Goal: Transaction & Acquisition: Purchase product/service

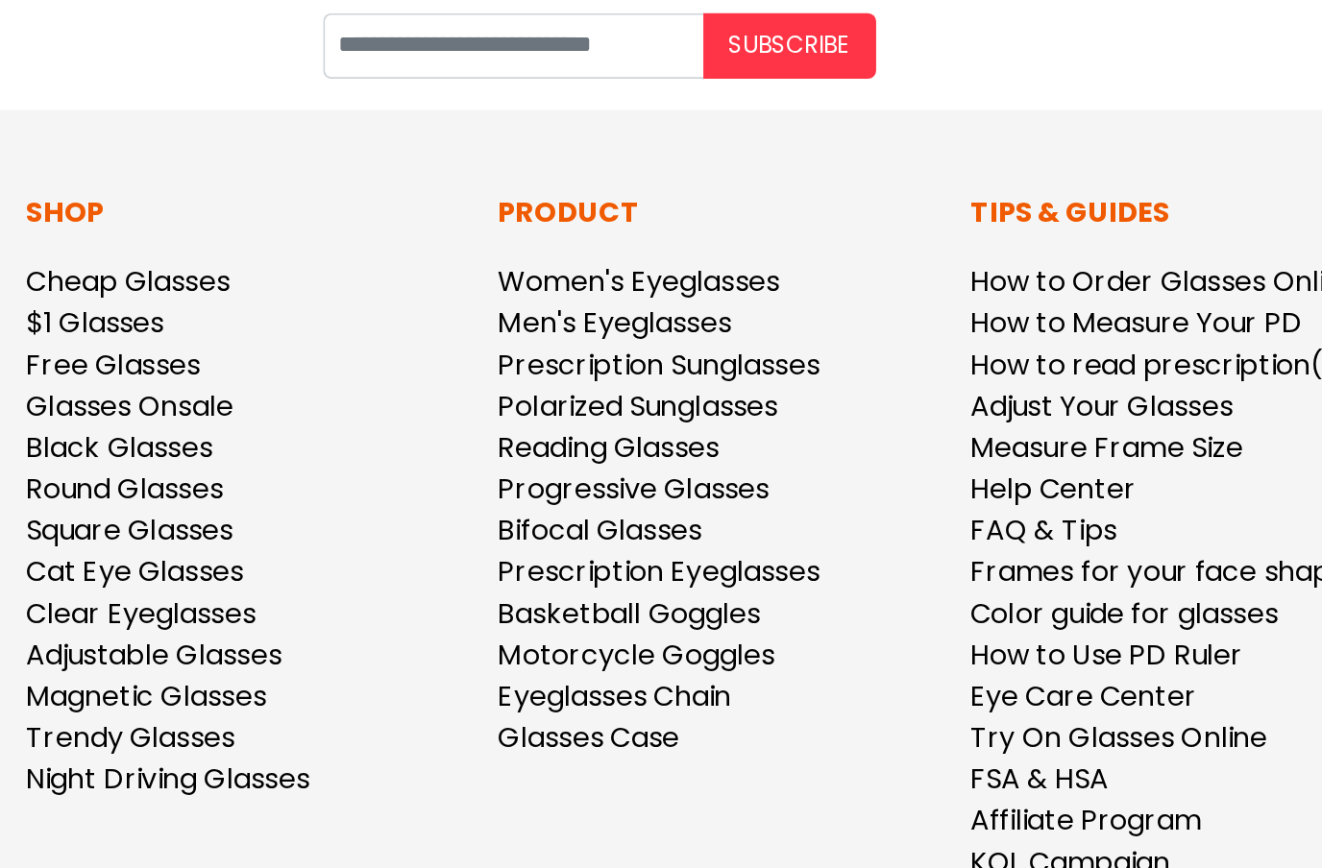
scroll to position [4278, 0]
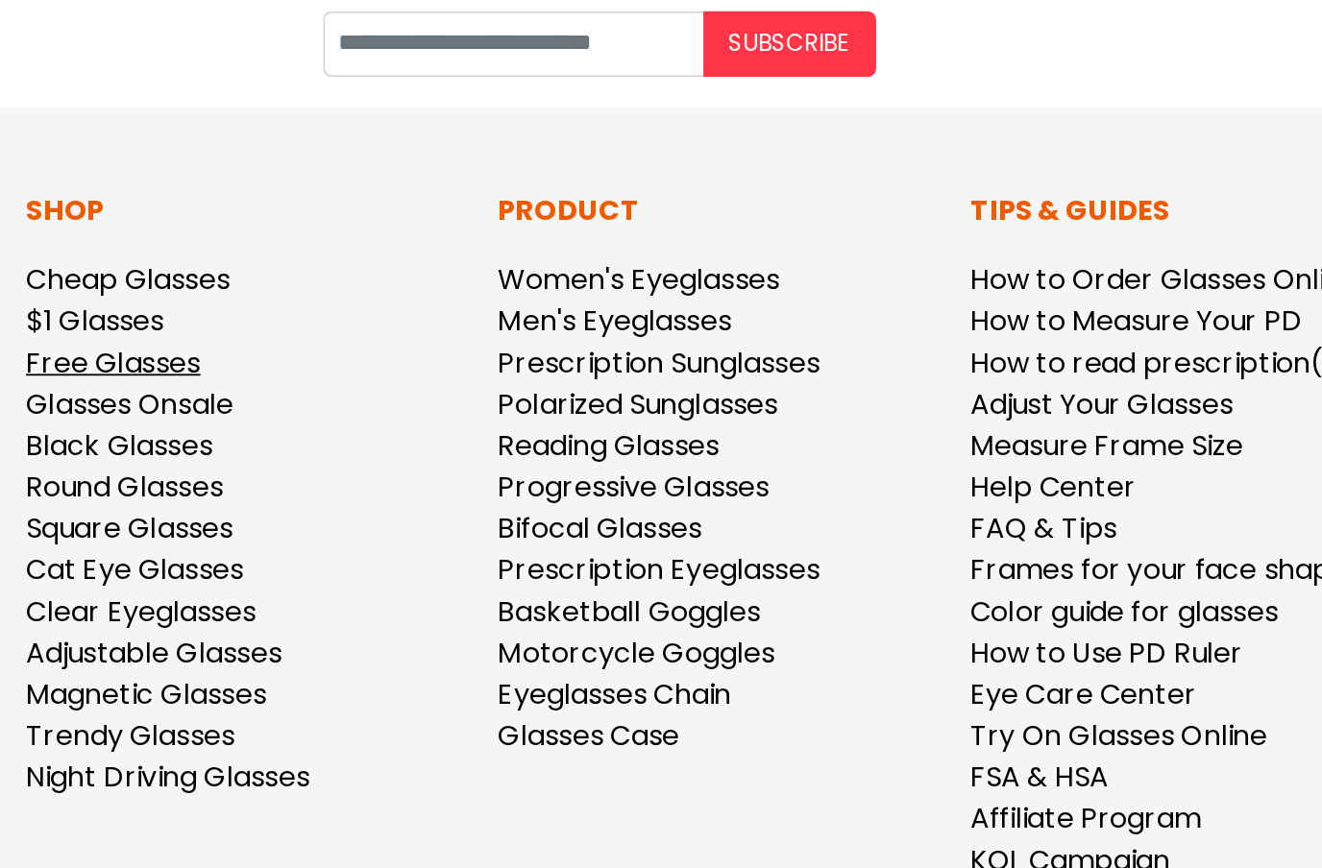
click at [44, 537] on link "Free Glasses" at bounding box center [62, 548] width 97 height 22
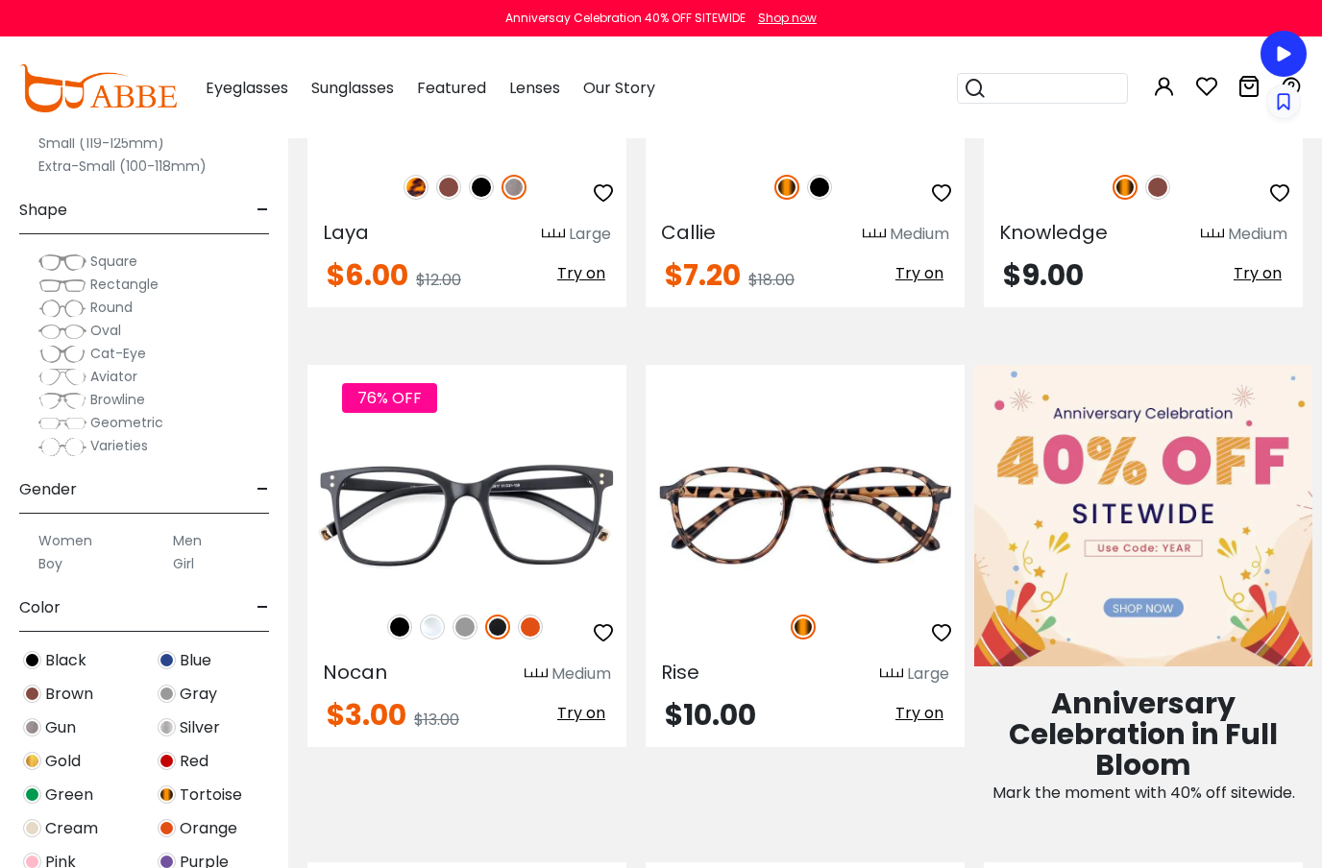
scroll to position [470, 0]
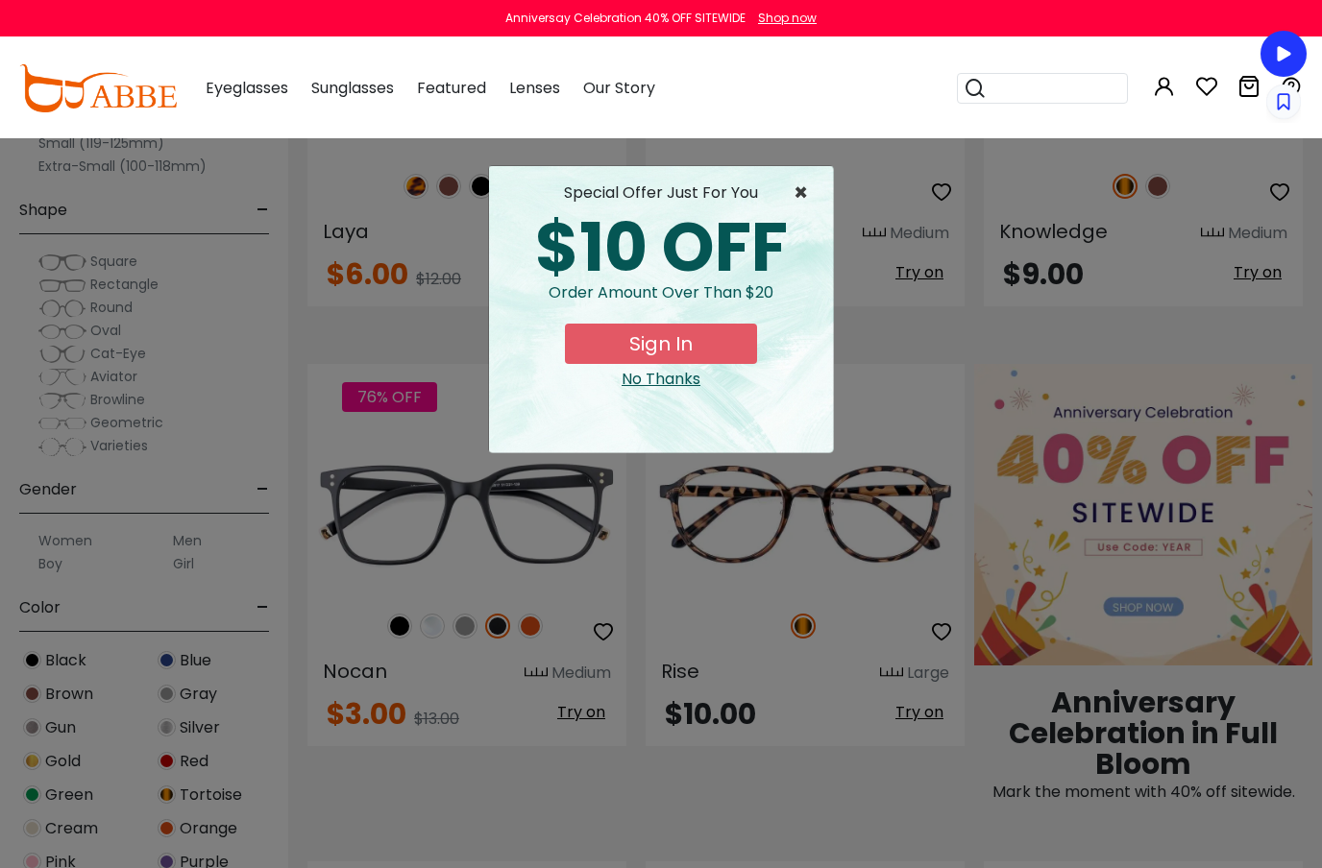
click at [805, 204] on span "×" at bounding box center [806, 193] width 24 height 23
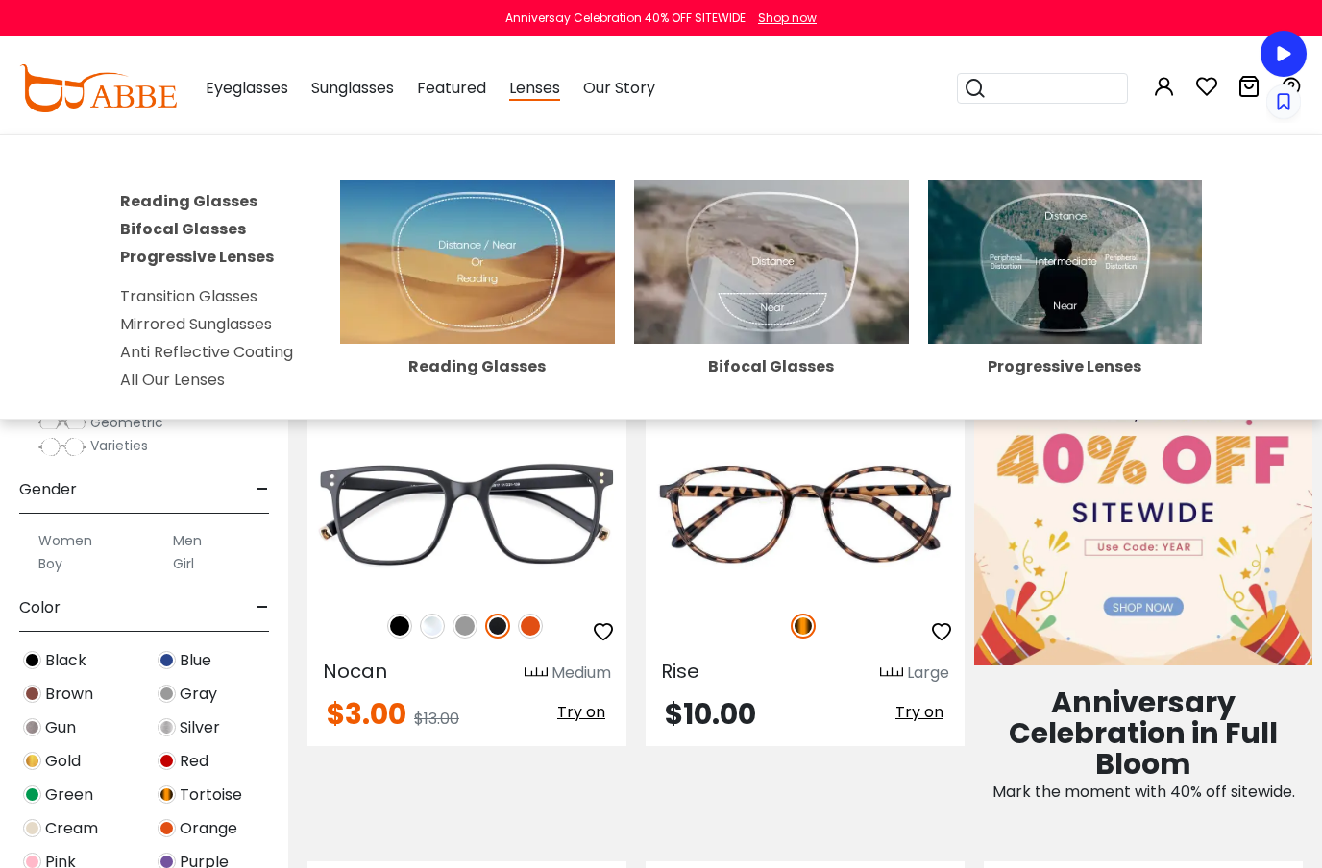
click at [1104, 255] on img at bounding box center [1065, 262] width 275 height 164
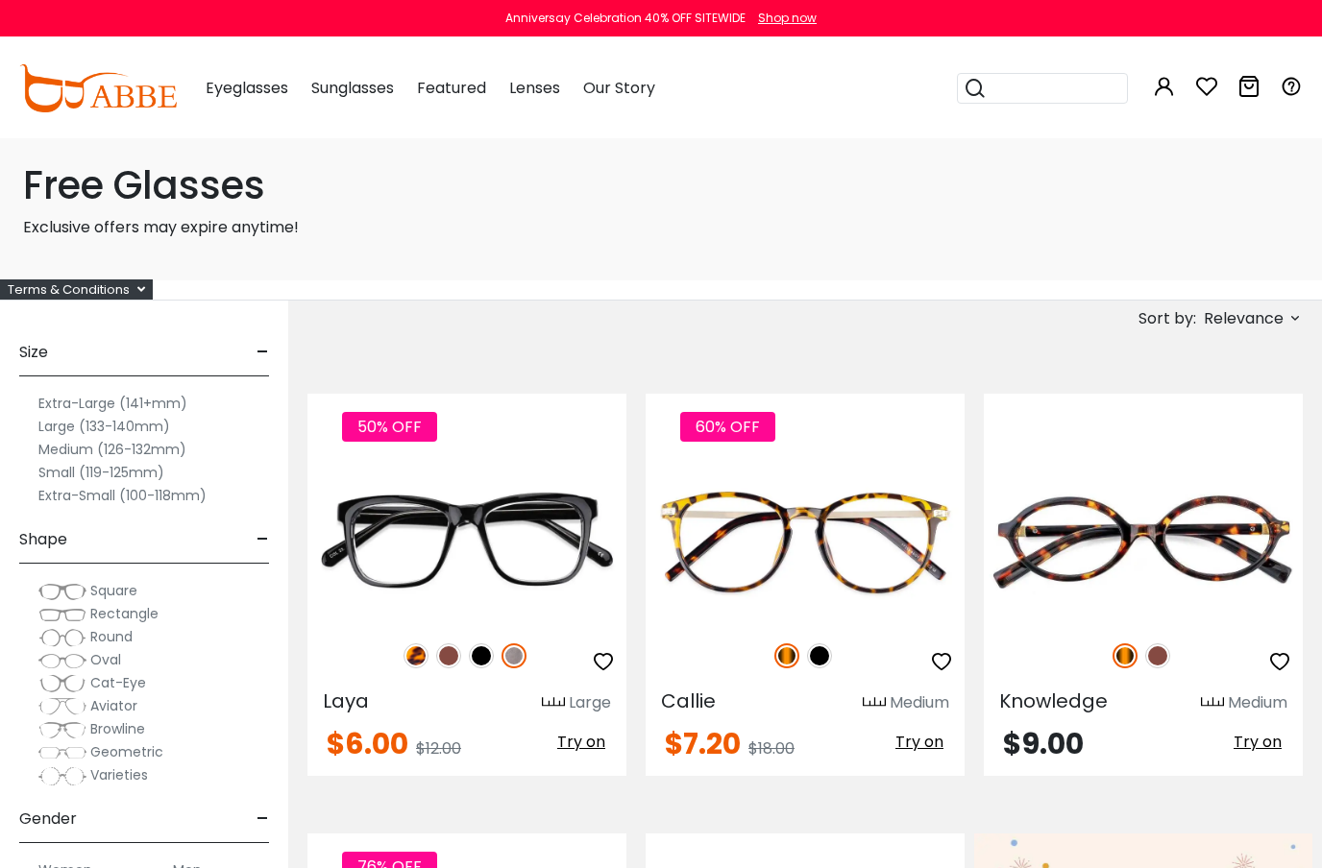
scroll to position [542, 0]
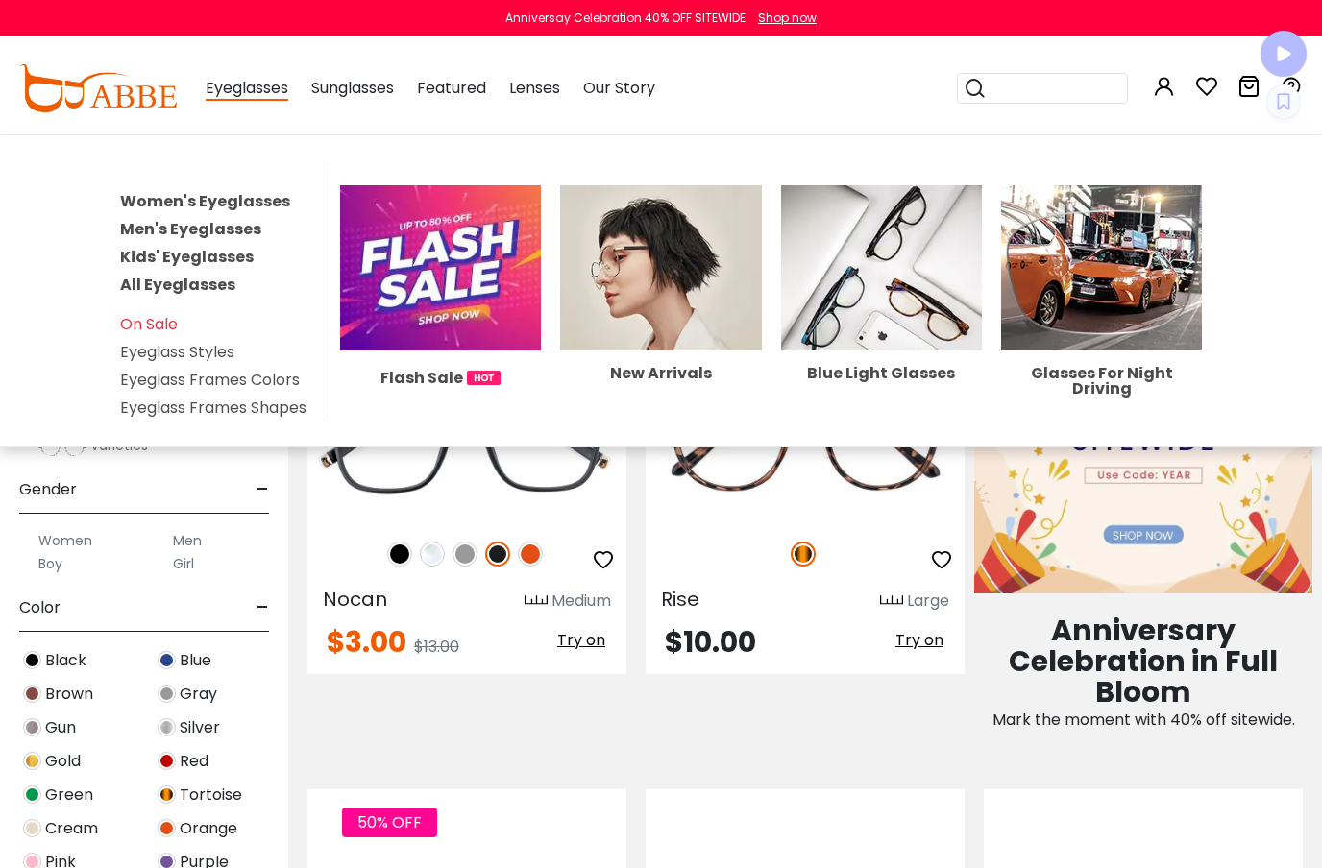
click at [151, 230] on link "Men's Eyeglasses" at bounding box center [190, 229] width 141 height 22
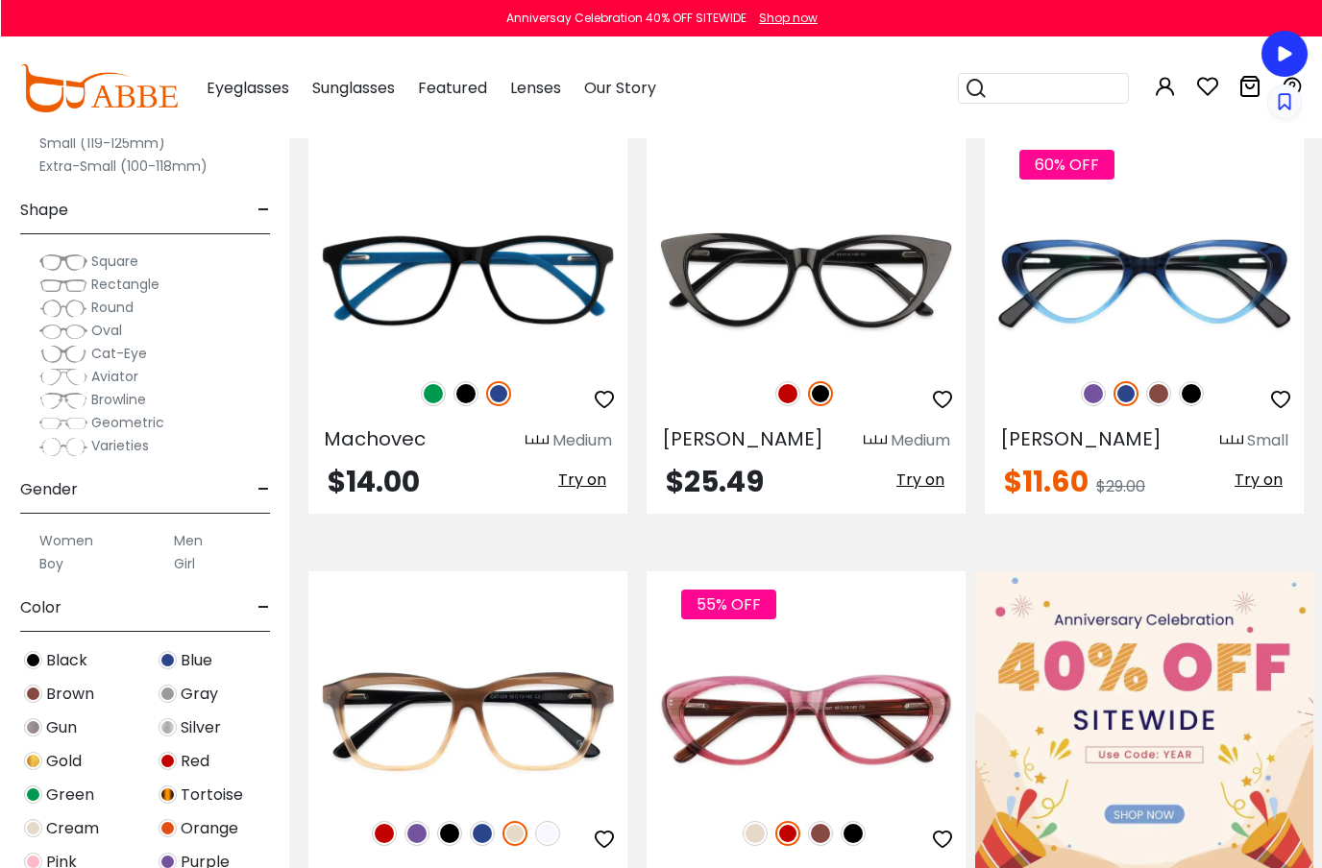
scroll to position [377, 0]
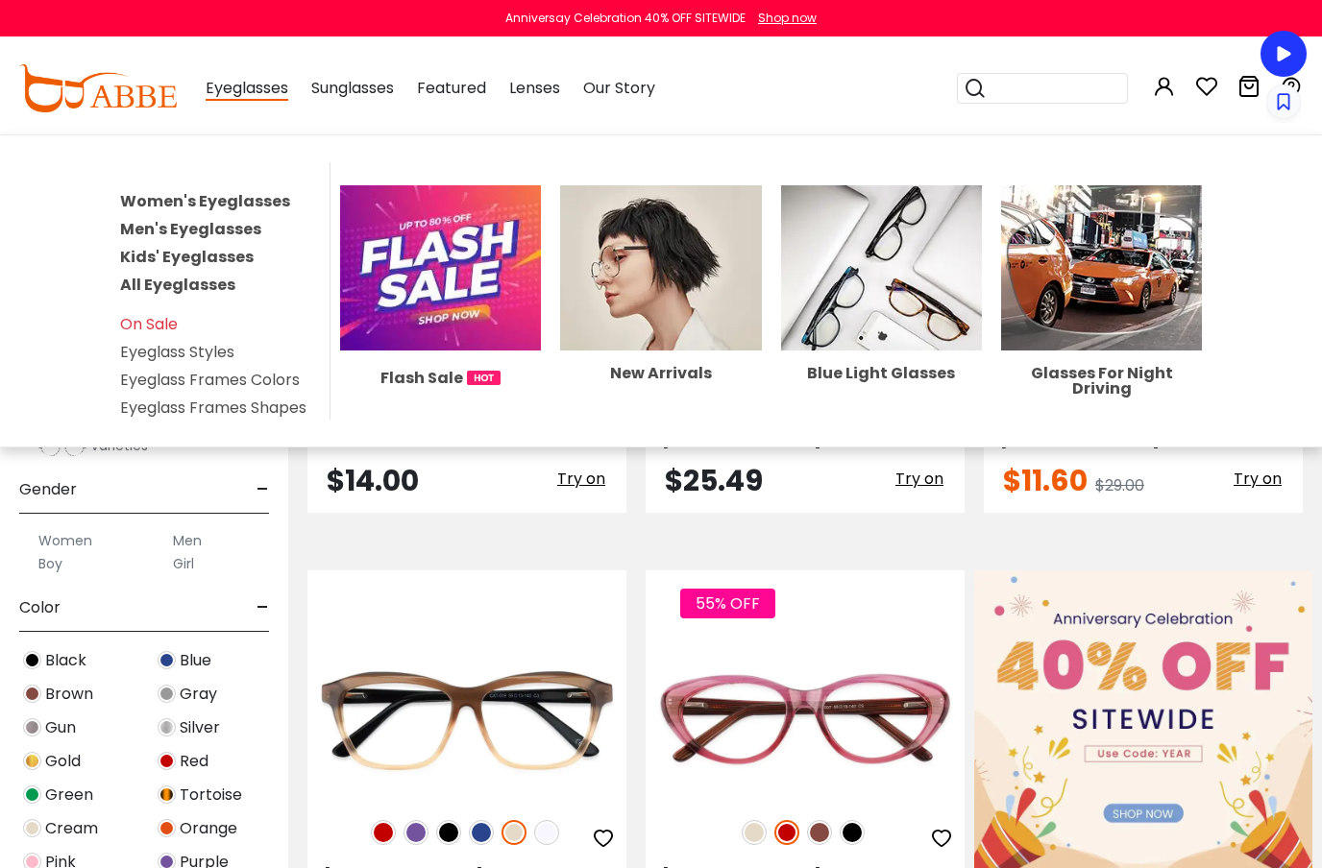
click at [253, 90] on span "Eyeglasses" at bounding box center [247, 89] width 83 height 24
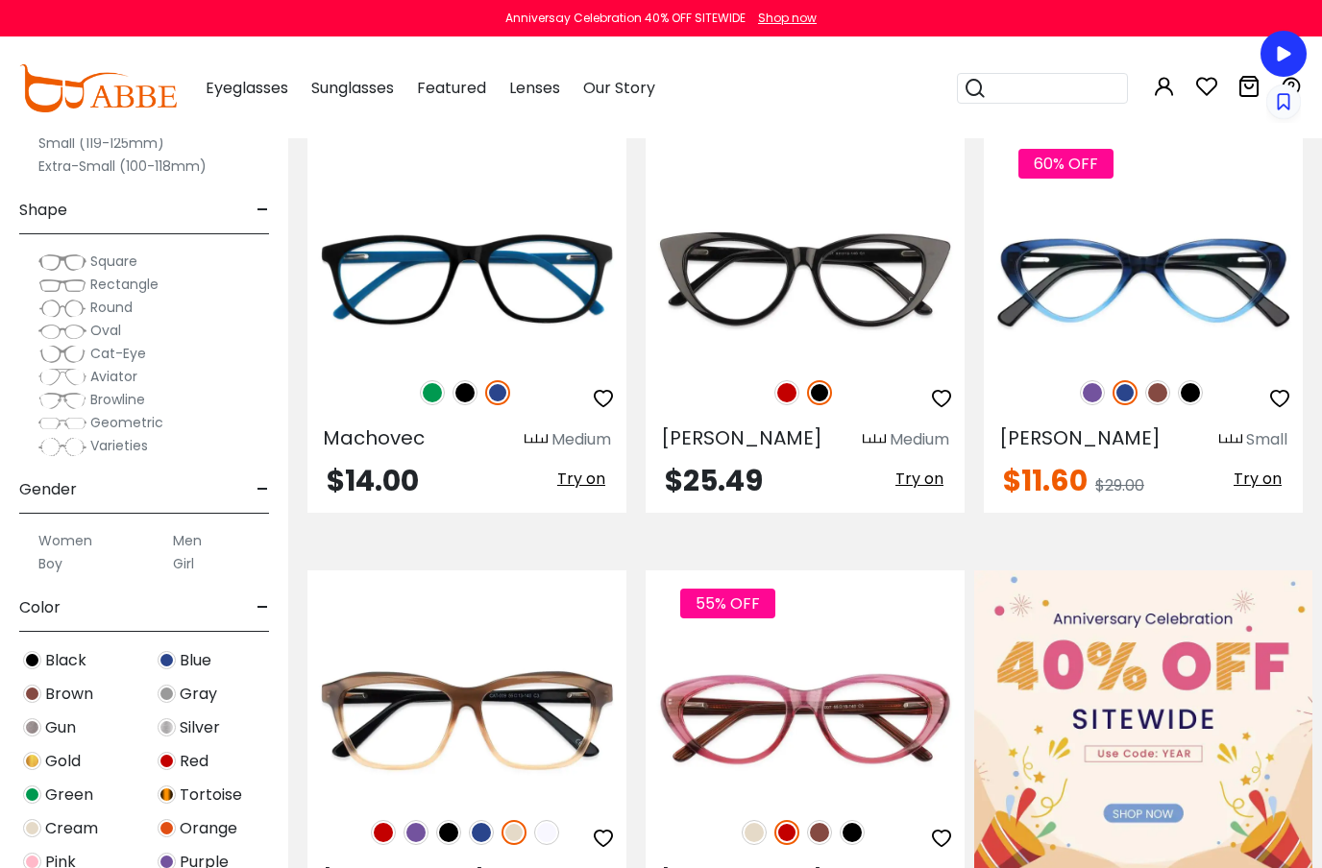
click at [242, 85] on span "Eyeglasses" at bounding box center [247, 88] width 83 height 22
click at [249, 92] on span "Eyeglasses" at bounding box center [247, 88] width 83 height 22
click at [258, 86] on span "Eyeglasses" at bounding box center [247, 88] width 83 height 22
click at [257, 92] on span "Eyeglasses" at bounding box center [247, 88] width 83 height 22
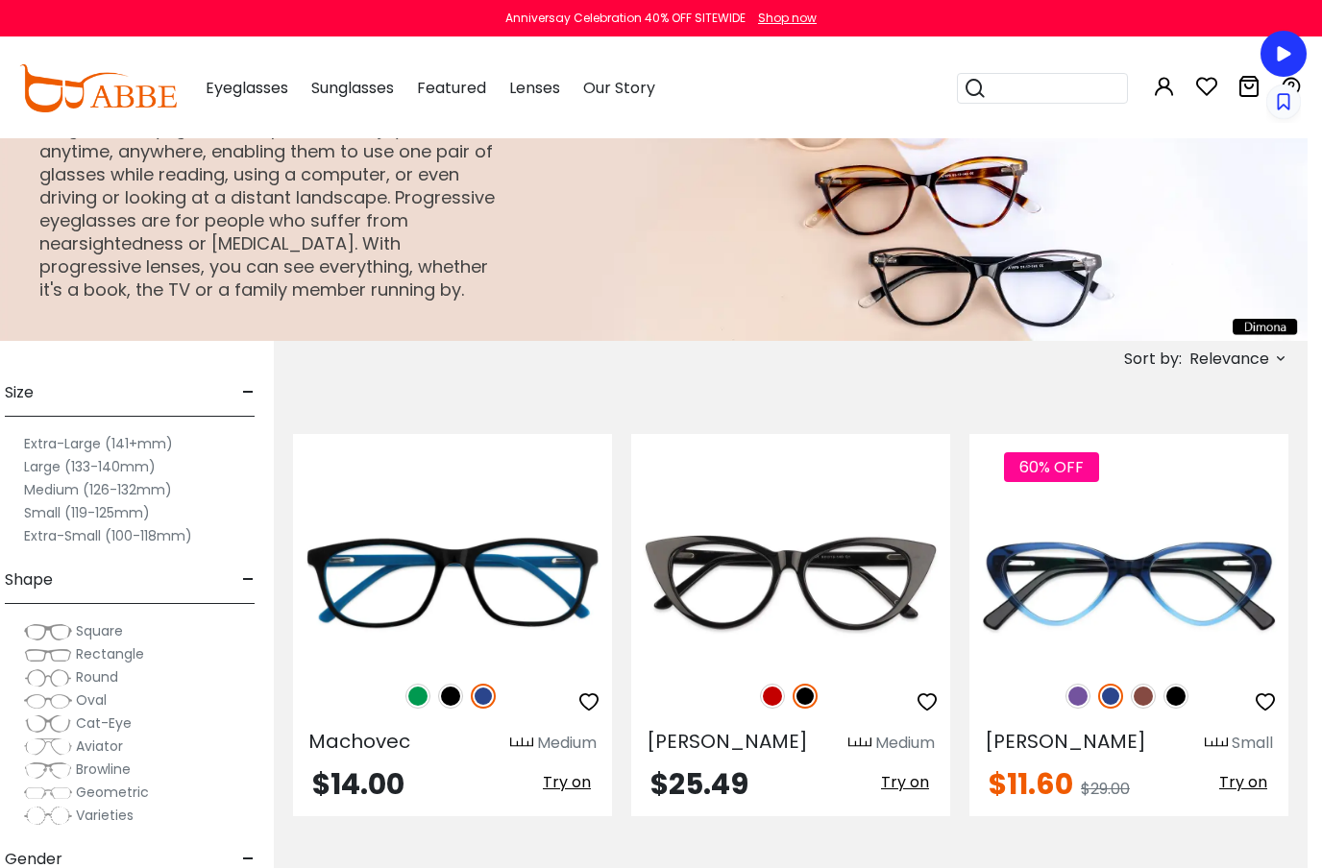
scroll to position [0, 14]
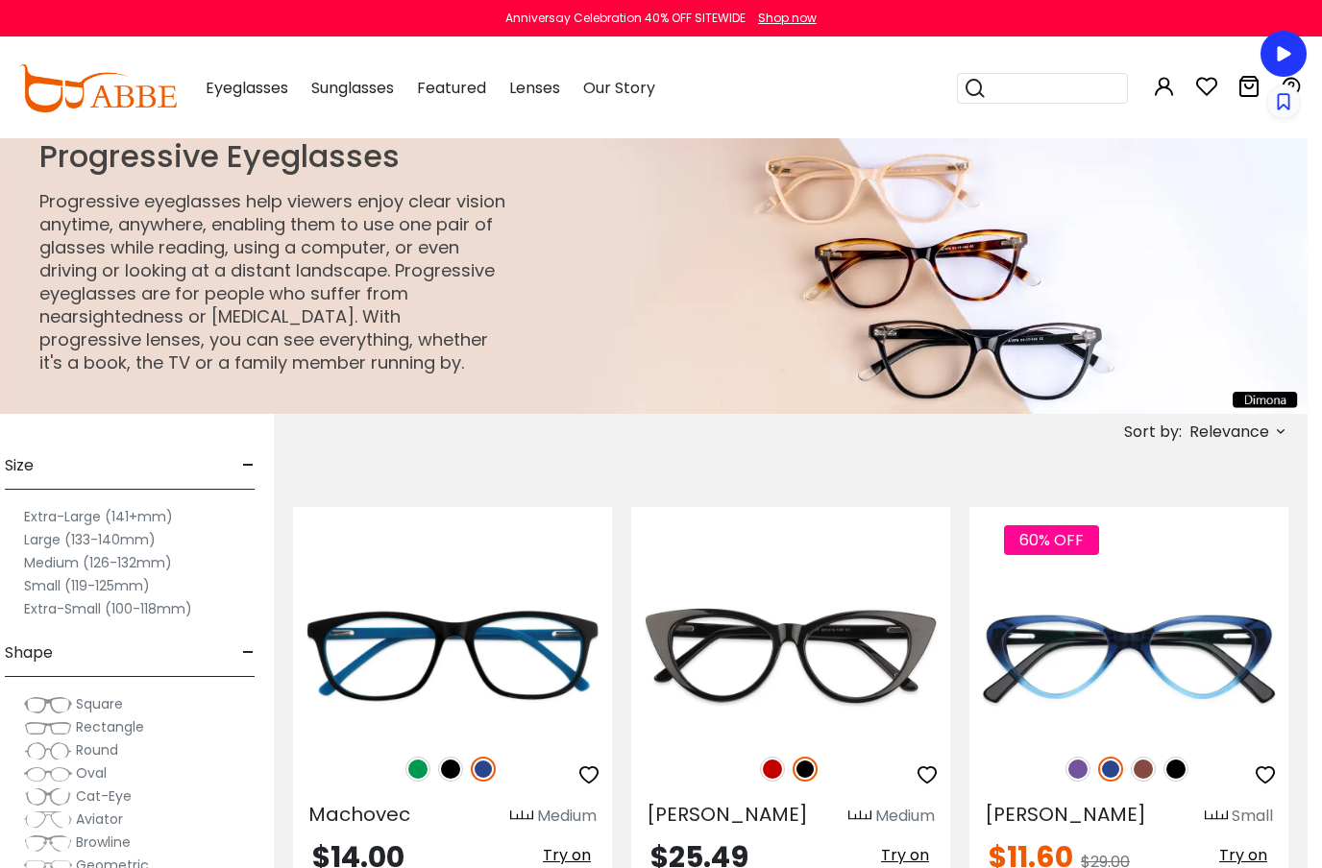
click at [249, 84] on span "Eyeglasses" at bounding box center [247, 88] width 83 height 22
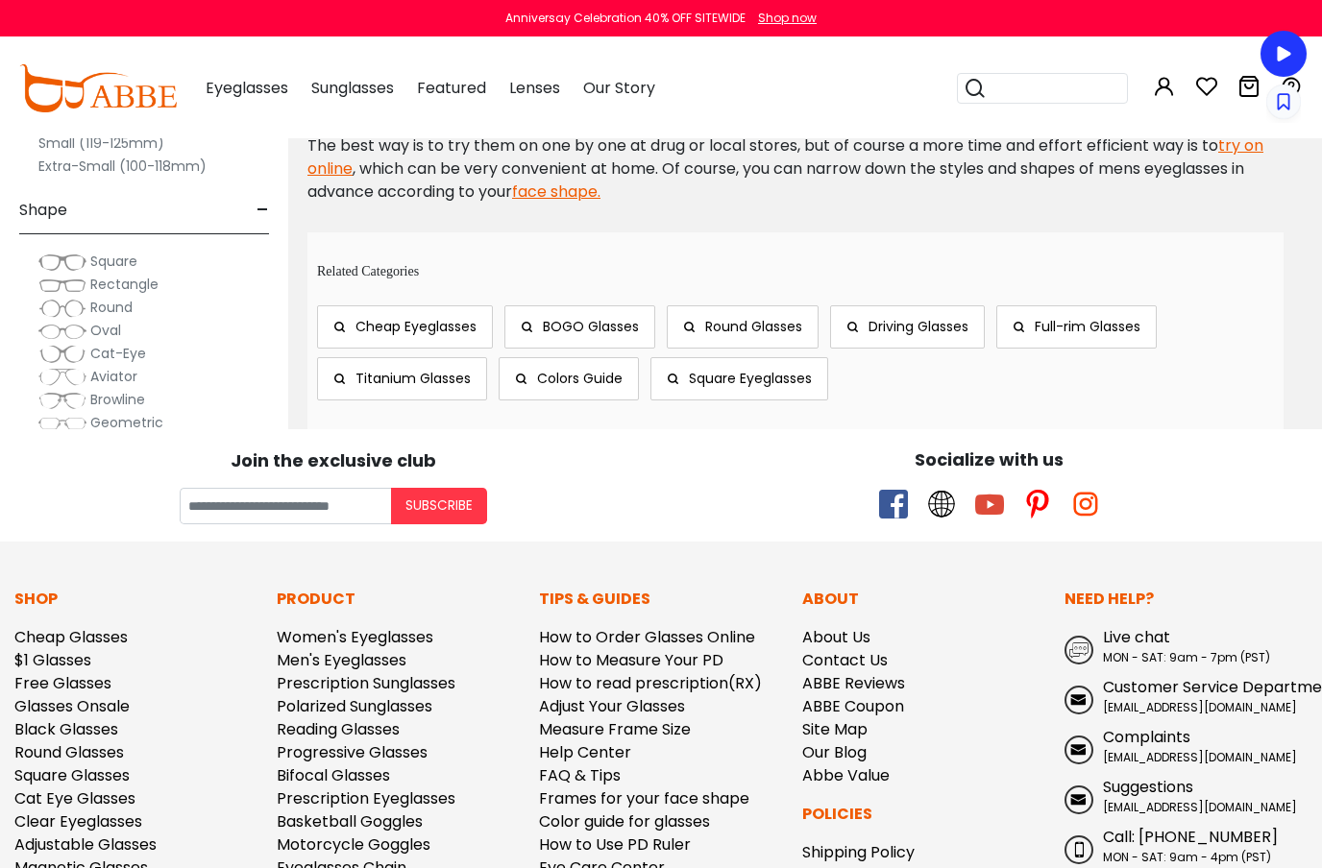
scroll to position [10129, 0]
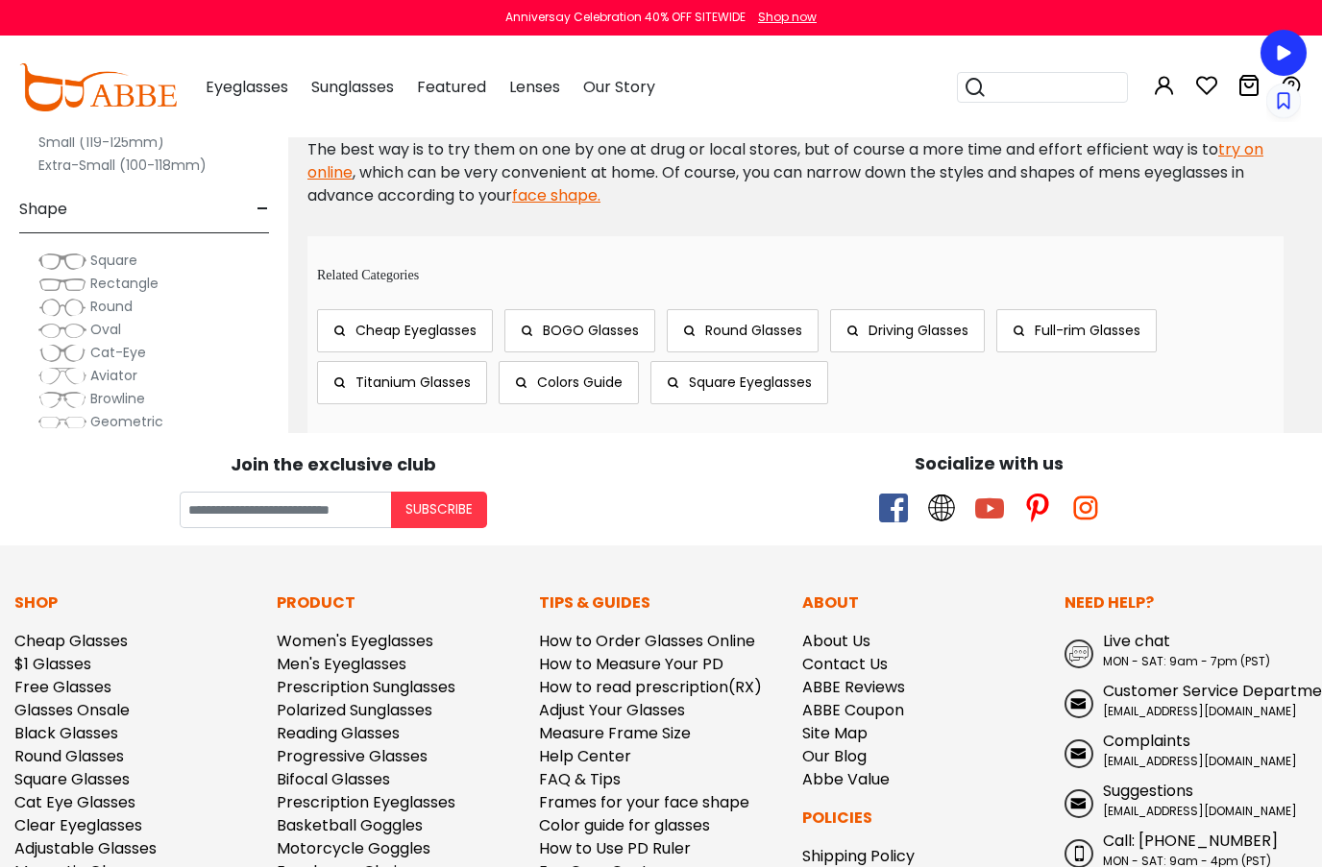
click at [366, 374] on span "Titanium Glasses" at bounding box center [412, 383] width 115 height 19
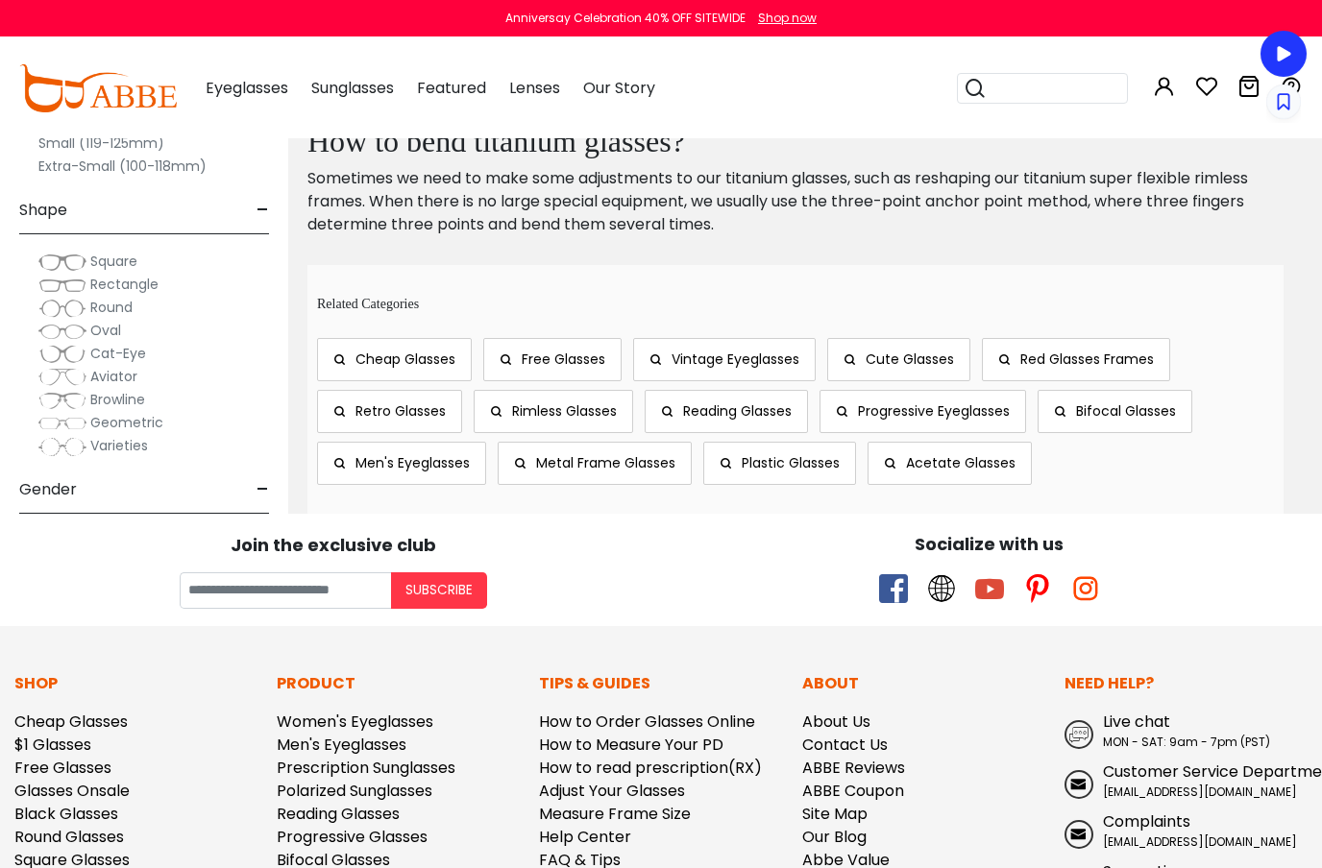
scroll to position [9460, 14]
